Goal: Information Seeking & Learning: Learn about a topic

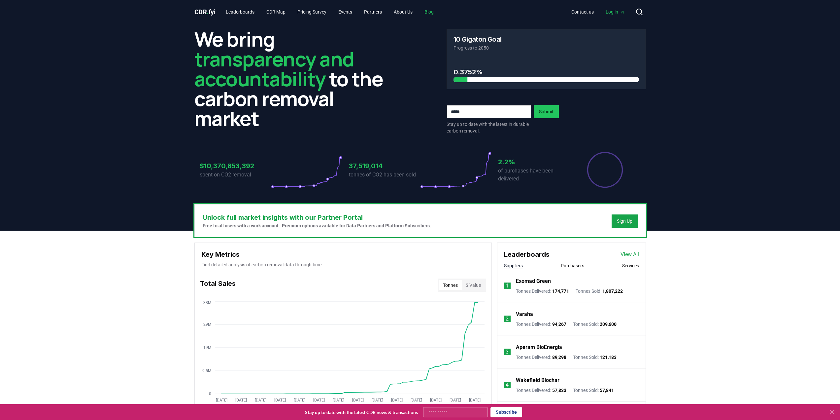
click at [439, 8] on link "Blog" at bounding box center [429, 12] width 20 height 12
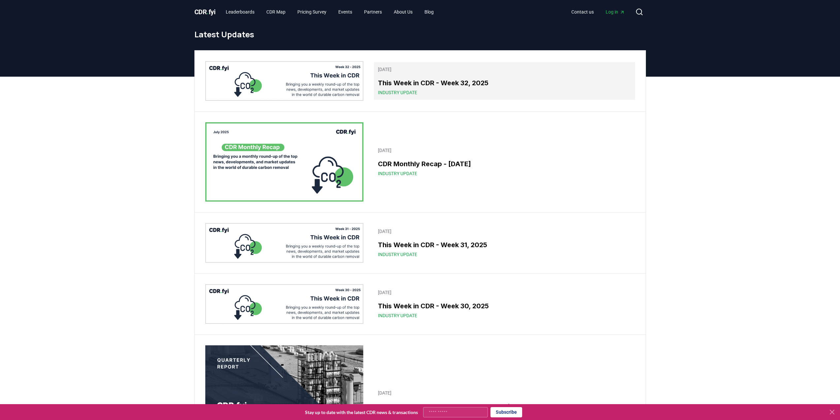
click at [514, 87] on h3 "This Week in CDR - Week 32, 2025" at bounding box center [504, 83] width 253 height 10
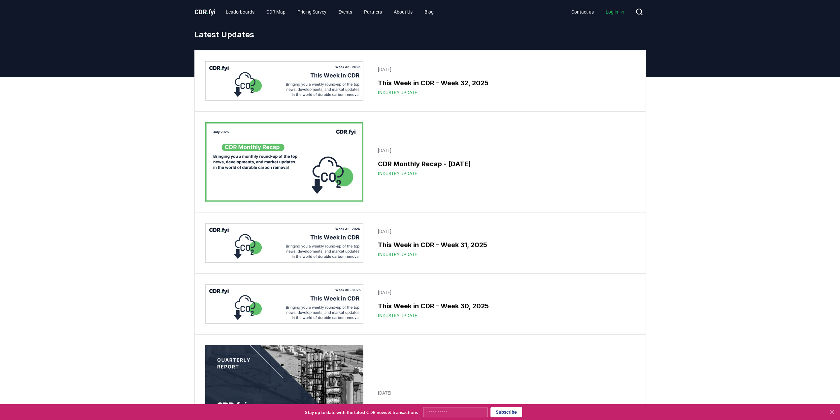
click at [299, 88] on img at bounding box center [284, 81] width 158 height 40
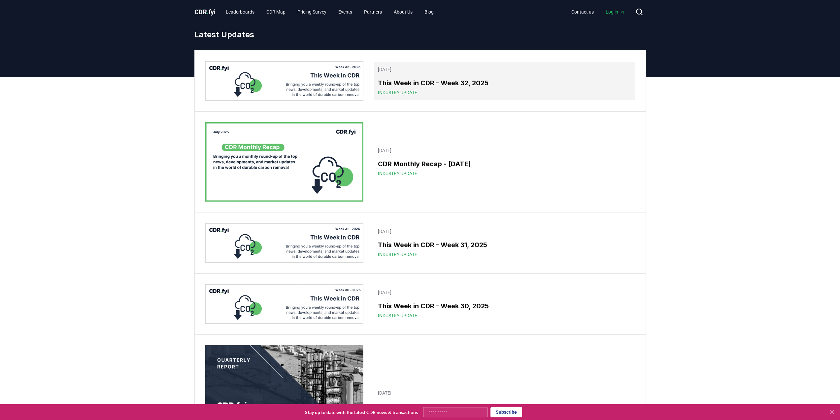
click at [420, 78] on h3 "This Week in CDR - Week 32, 2025" at bounding box center [504, 83] width 253 height 10
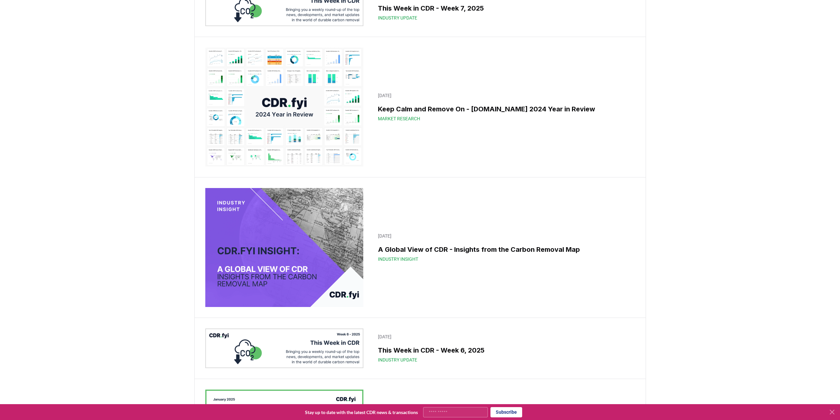
scroll to position [3994, 0]
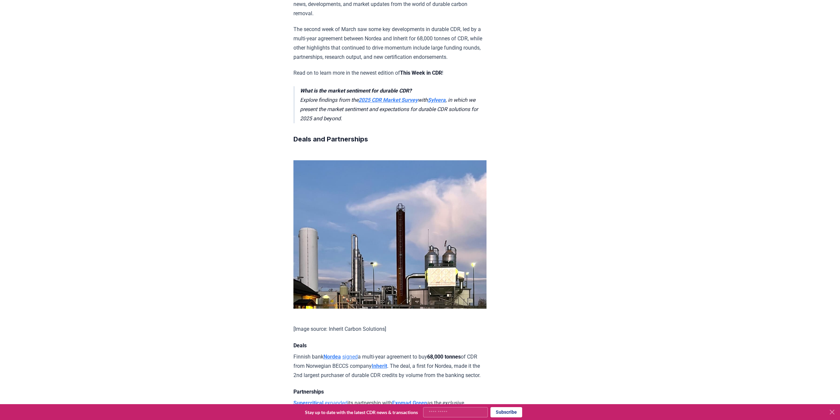
scroll to position [297, 0]
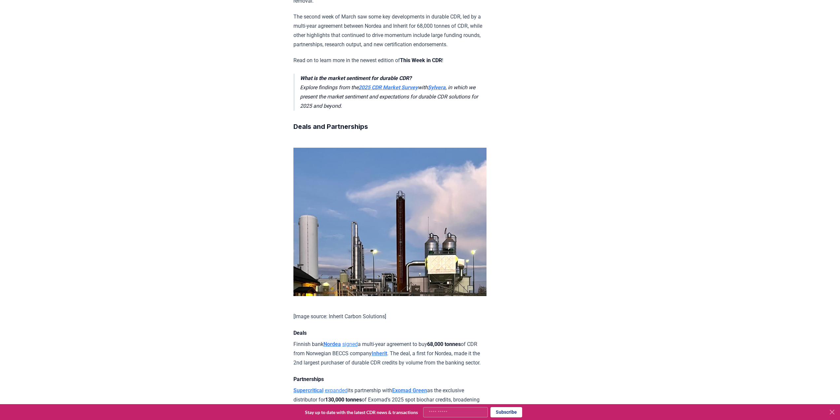
drag, startPoint x: 453, startPoint y: 283, endPoint x: 291, endPoint y: 263, distance: 163.4
copy p "Supercritical expanded its partnership with Exomad Green as the exclusive distr…"
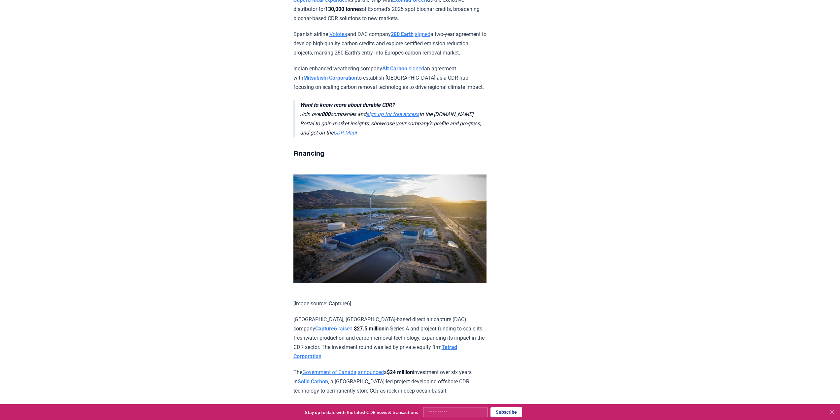
scroll to position [693, 0]
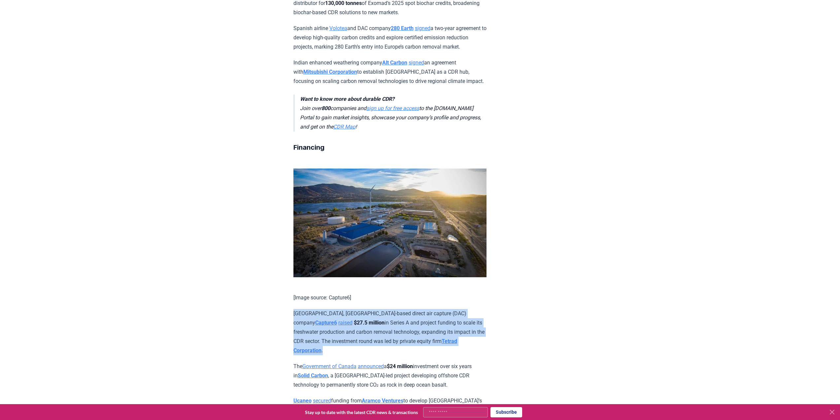
drag, startPoint x: 284, startPoint y: 190, endPoint x: 475, endPoint y: 222, distance: 193.0
copy p "[GEOGRAPHIC_DATA], [GEOGRAPHIC_DATA]-based direct air capture (DAC) company Cap…"
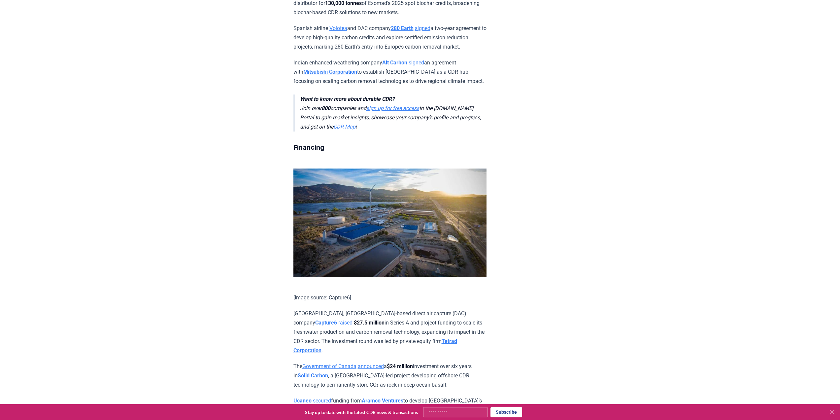
drag, startPoint x: 457, startPoint y: 191, endPoint x: 424, endPoint y: 190, distance: 33.0
click at [421, 309] on p "[GEOGRAPHIC_DATA], [GEOGRAPHIC_DATA]-based direct air capture (DAC) company Cap…" at bounding box center [389, 332] width 193 height 46
click at [337, 319] on strong "Capture6" at bounding box center [326, 322] width 22 height 6
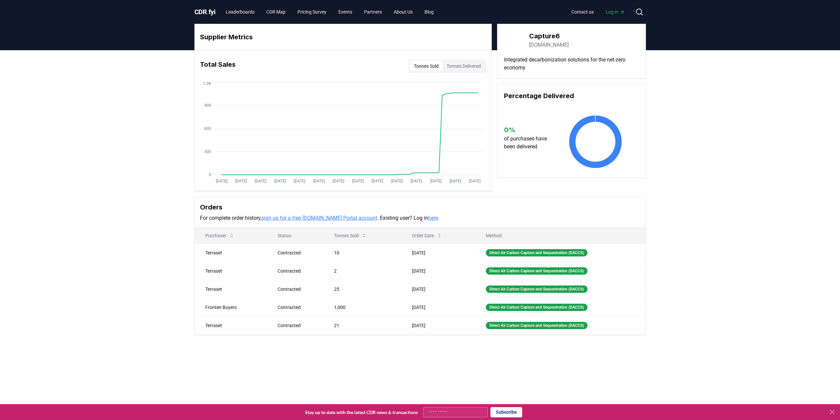
click at [550, 47] on link "[DOMAIN_NAME]" at bounding box center [549, 45] width 40 height 8
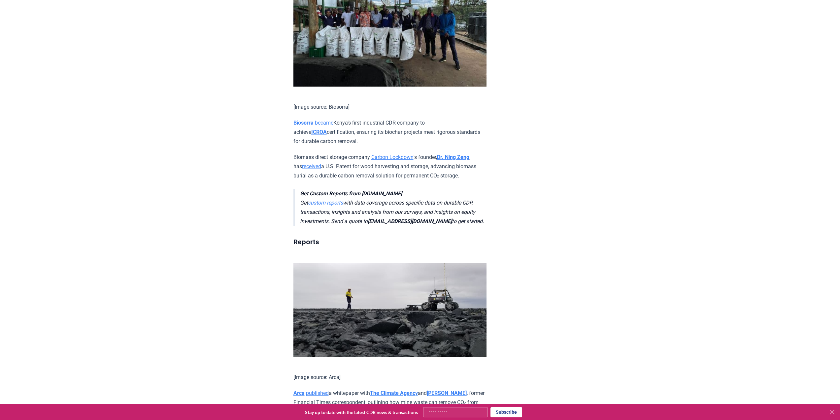
scroll to position [1155, 0]
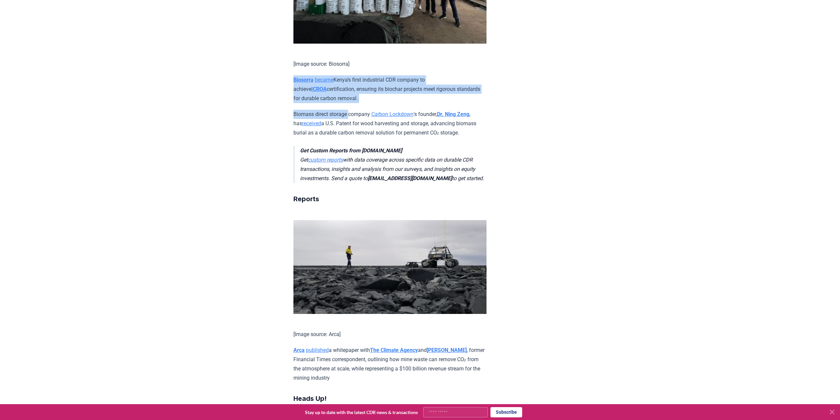
drag, startPoint x: 349, startPoint y: 259, endPoint x: 289, endPoint y: 232, distance: 65.3
click at [289, 232] on div "[DATE] This Week in CDR - Week 11, 2025 We are back with another edition of Thi…" at bounding box center [420, 121] width 462 height 2505
click at [269, 235] on div "[DATE] This Week in CDR - Week 11, 2025 We are back with another edition of Thi…" at bounding box center [420, 121] width 462 height 2505
drag, startPoint x: 351, startPoint y: 260, endPoint x: 296, endPoint y: 236, distance: 60.0
click at [296, 236] on div "We are back with another edition of This Week in CDR , a weekly round-up of the…" at bounding box center [389, 144] width 193 height 2457
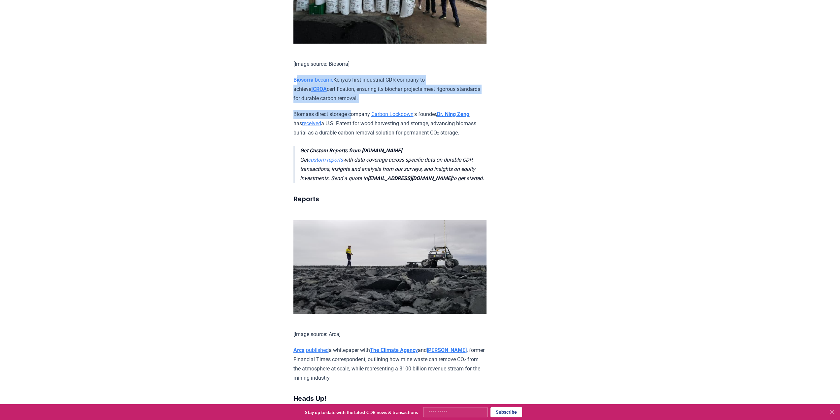
click at [273, 249] on div "[DATE] This Week in CDR - Week 11, 2025 We are back with another edition of Thi…" at bounding box center [420, 121] width 462 height 2505
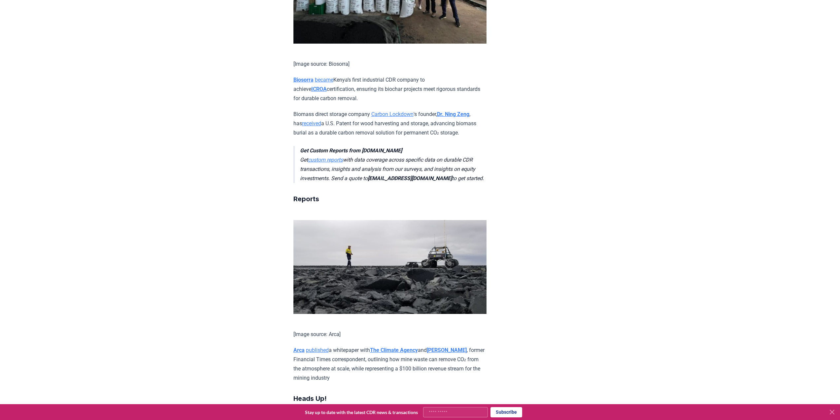
drag, startPoint x: 331, startPoint y: 252, endPoint x: 290, endPoint y: 237, distance: 43.5
click at [290, 237] on div "[DATE] This Week in CDR - Week 11, 2025 We are back with another edition of Thi…" at bounding box center [420, 121] width 462 height 2505
click at [576, 221] on div "[DATE] This Week in CDR - Week 11, 2025 We are back with another edition of Thi…" at bounding box center [420, 121] width 462 height 2505
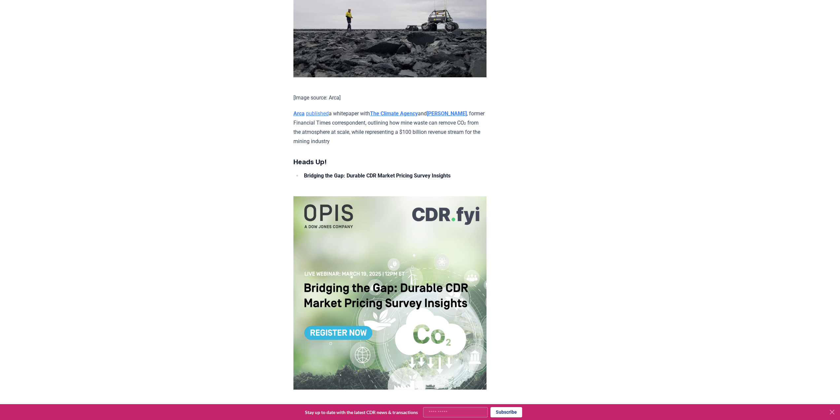
scroll to position [1386, 0]
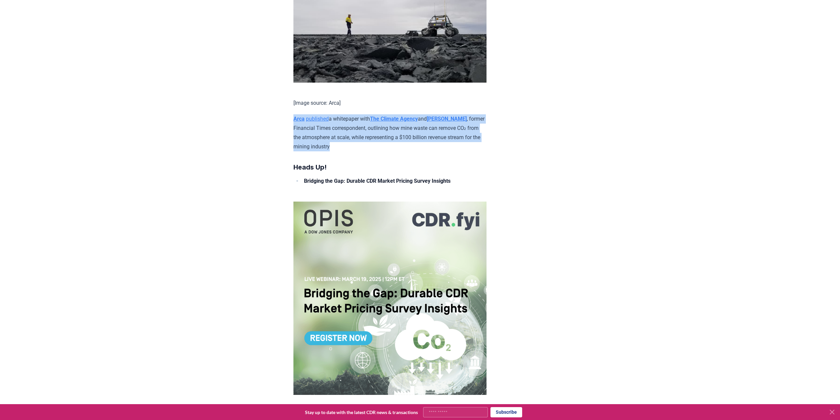
drag, startPoint x: 395, startPoint y: 305, endPoint x: 283, endPoint y: 266, distance: 119.3
copy p "Arca published a whitepaper with The Climate Agency and Will MacNamara , former…"
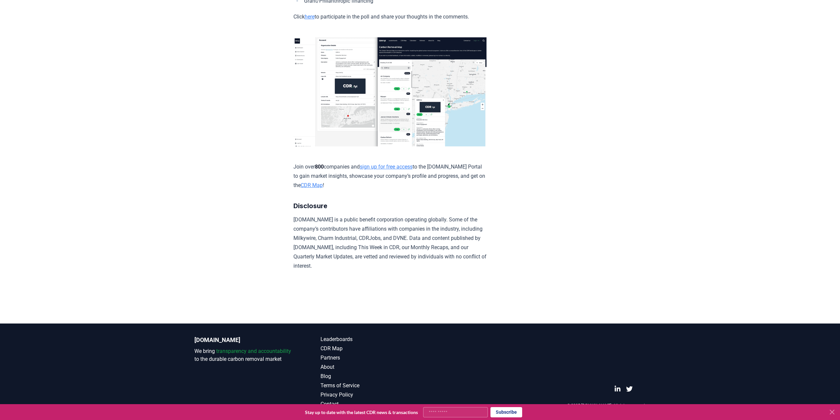
scroll to position [2417, 0]
